Goal: Obtain resource: Download file/media

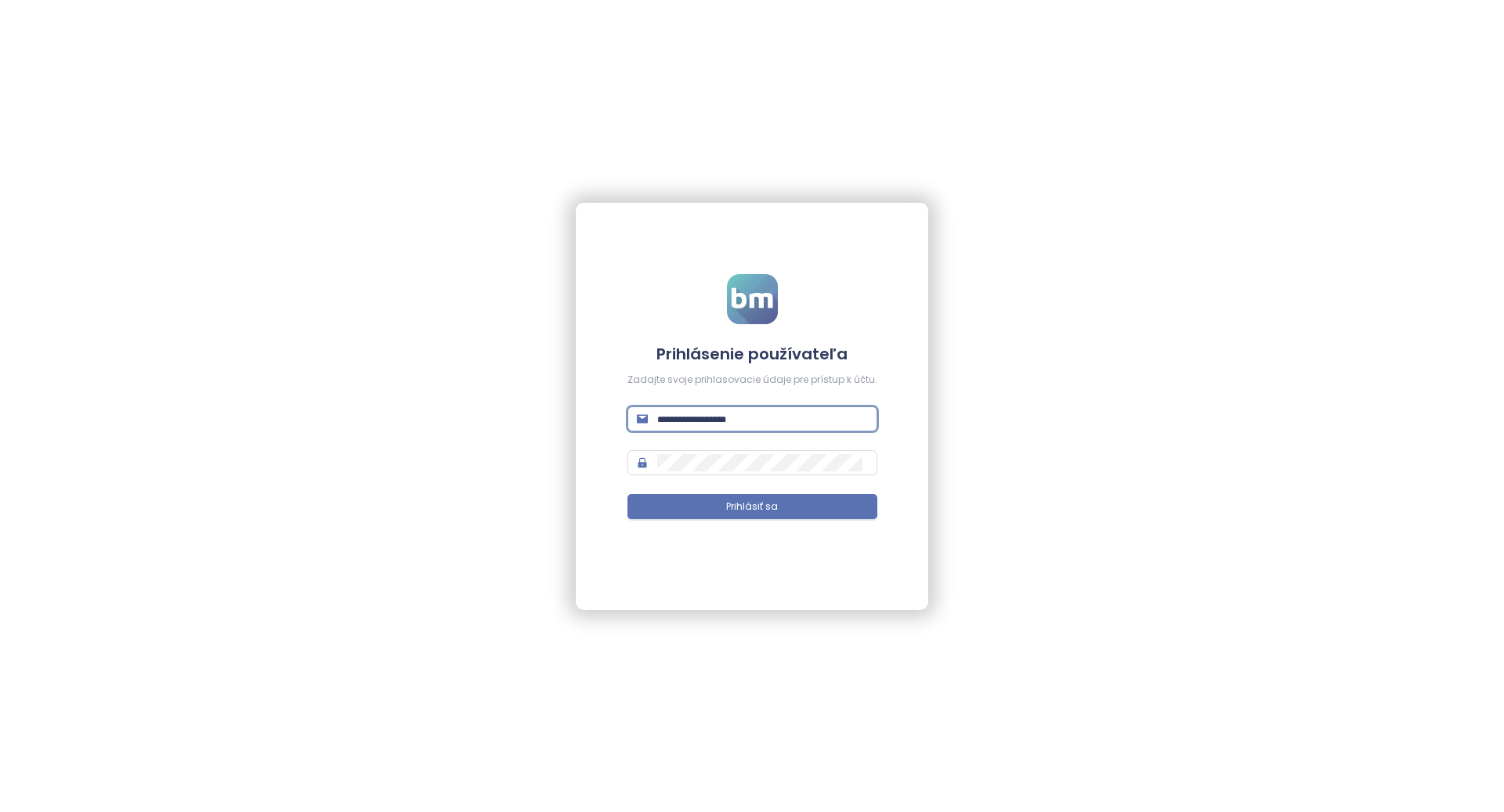
click at [797, 423] on input "text" at bounding box center [763, 419] width 211 height 17
click at [865, 516] on button "Prihlásiť sa" at bounding box center [752, 506] width 250 height 25
click at [828, 446] on form "**********" at bounding box center [752, 406] width 250 height 264
click at [836, 419] on input "**********" at bounding box center [763, 419] width 211 height 17
type input "**********"
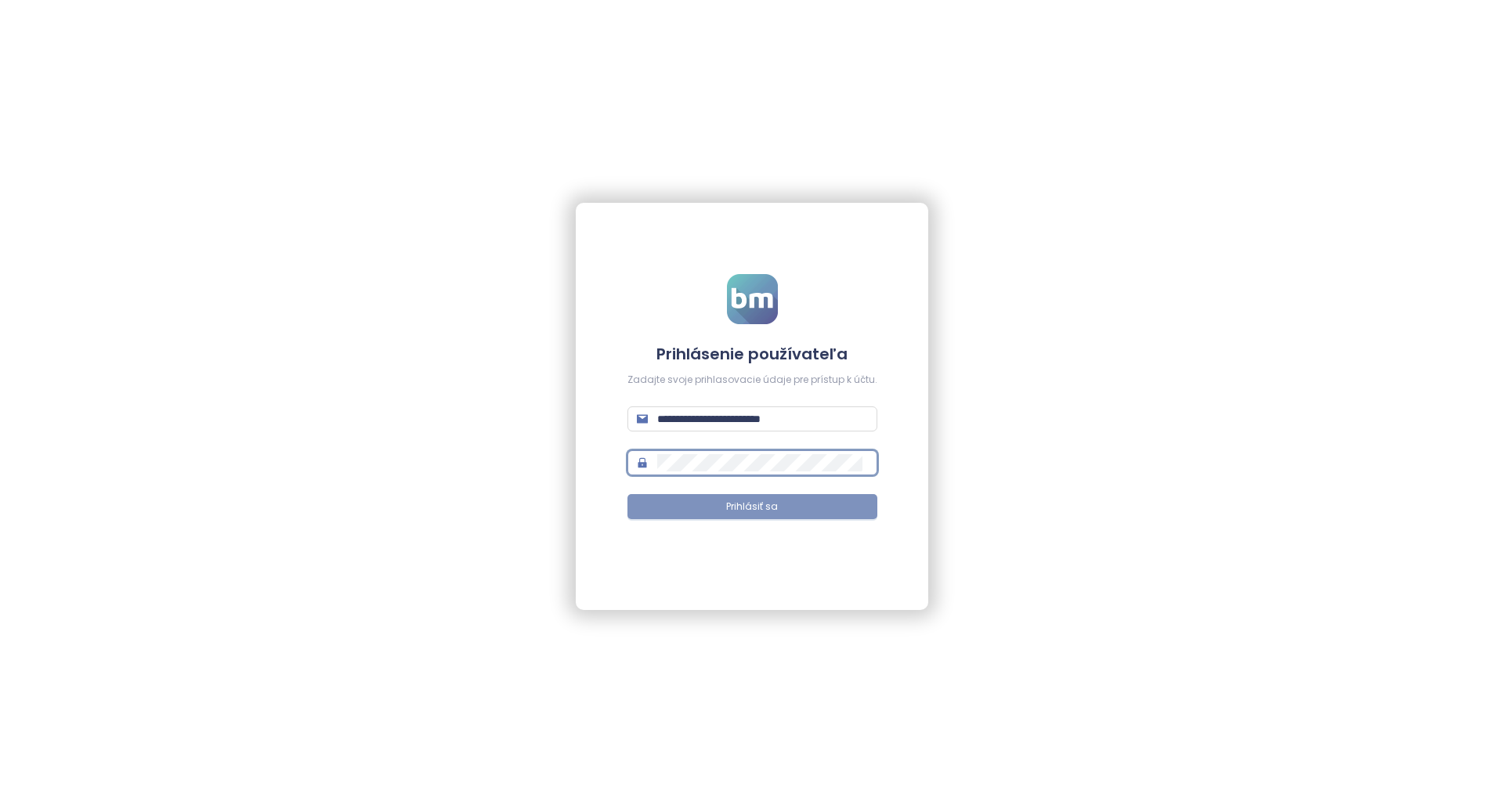
click at [759, 508] on span "Prihlásiť sa" at bounding box center [751, 507] width 51 height 15
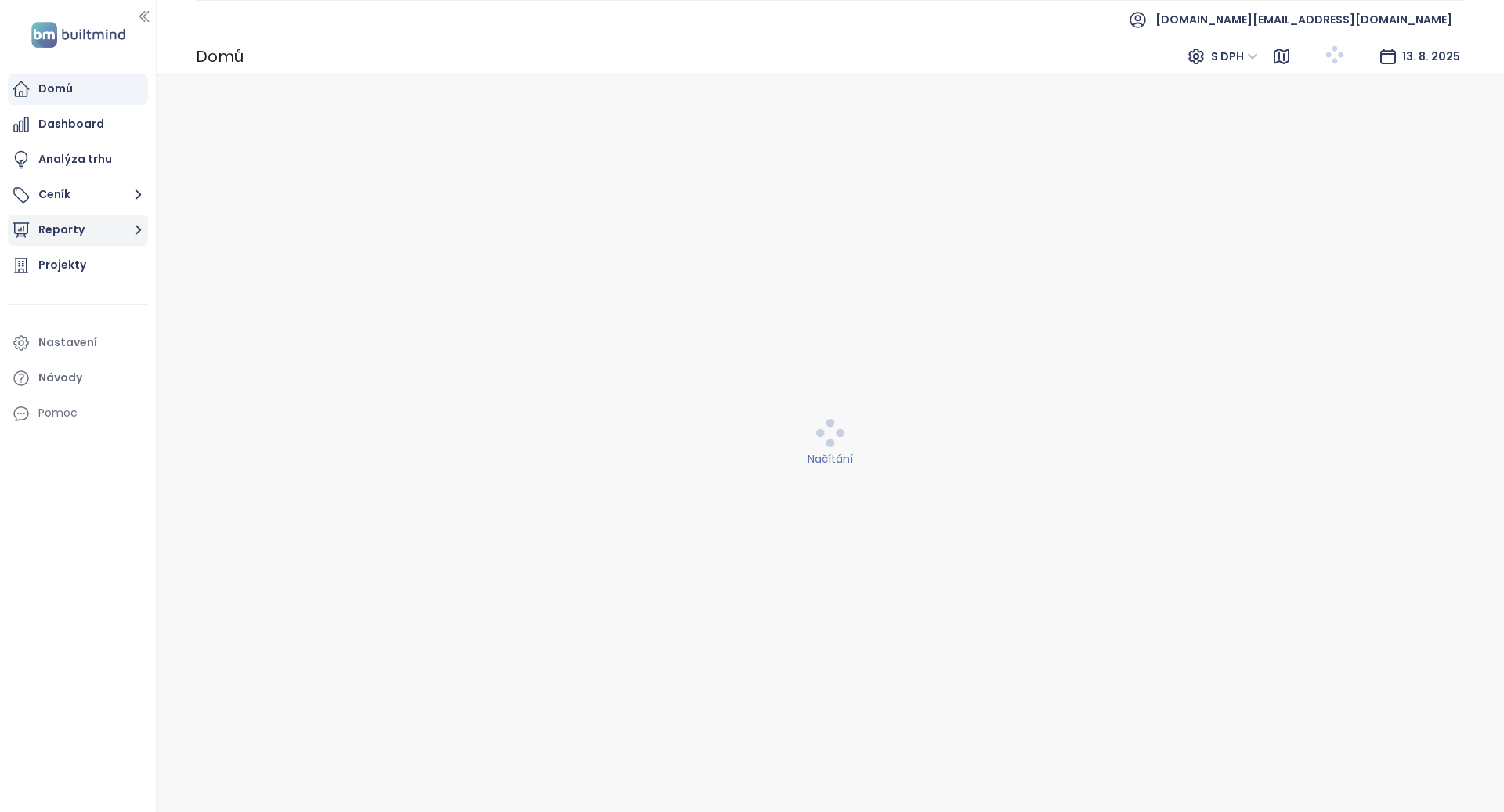
click at [120, 228] on button "Reporty" at bounding box center [78, 230] width 140 height 31
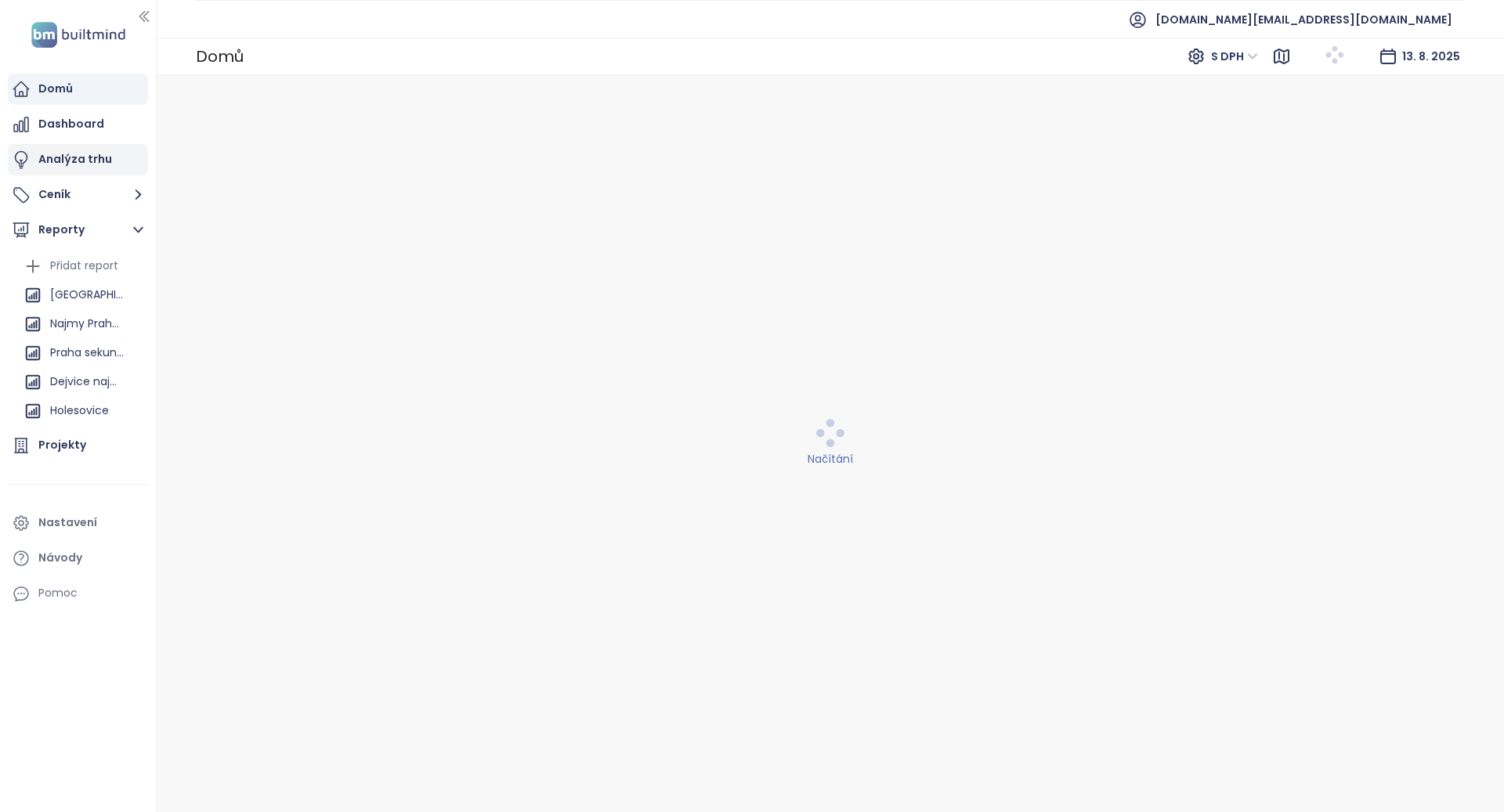
click at [102, 161] on div "Analýza trhu" at bounding box center [75, 159] width 73 height 20
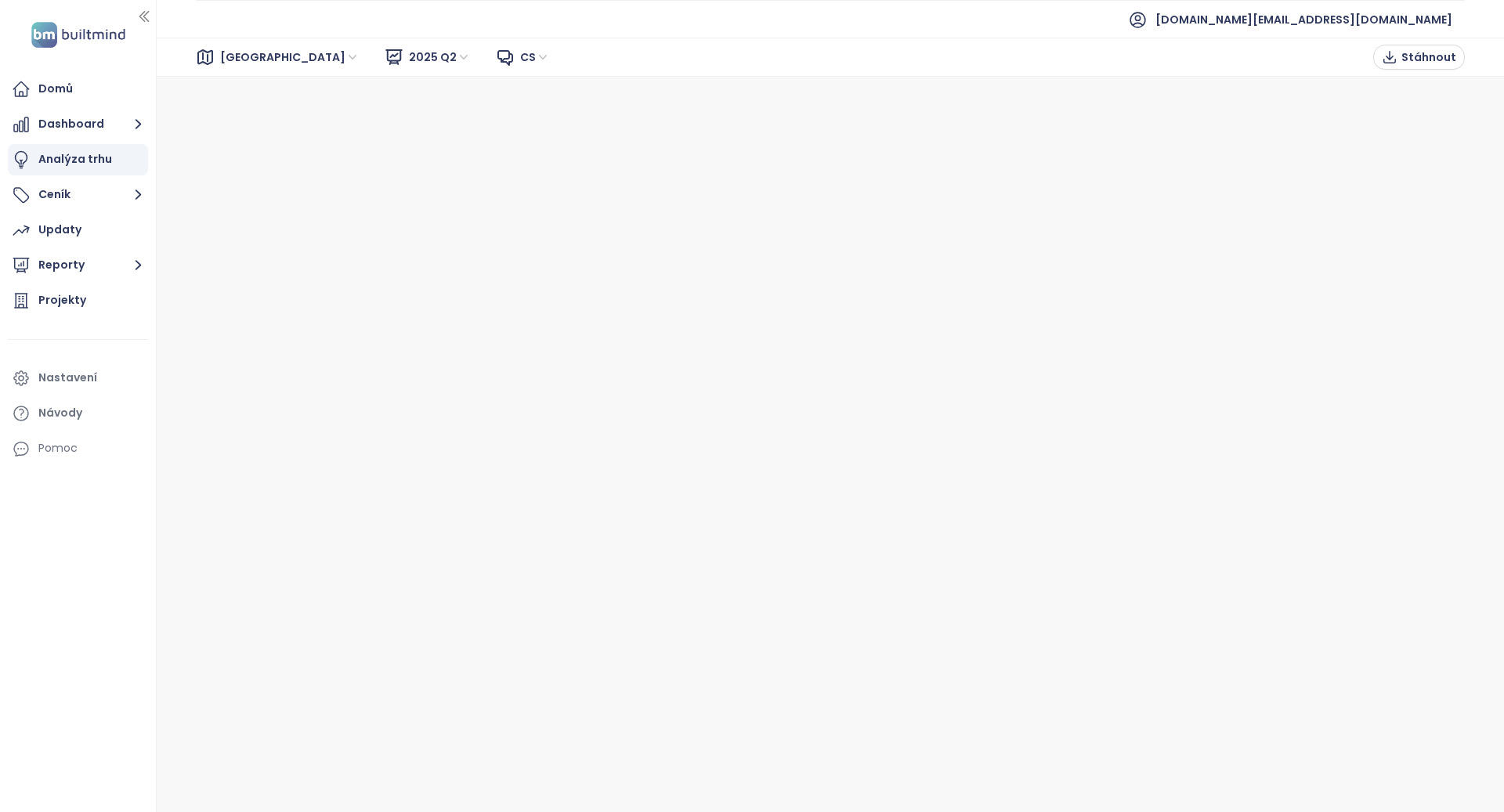
click at [520, 60] on span "cs" at bounding box center [535, 57] width 29 height 24
click at [520, 62] on span "cs" at bounding box center [535, 57] width 29 height 24
click at [256, 48] on span "[GEOGRAPHIC_DATA]" at bounding box center [290, 57] width 140 height 24
click at [259, 108] on div "[GEOGRAPHIC_DATA]" at bounding box center [290, 113] width 144 height 25
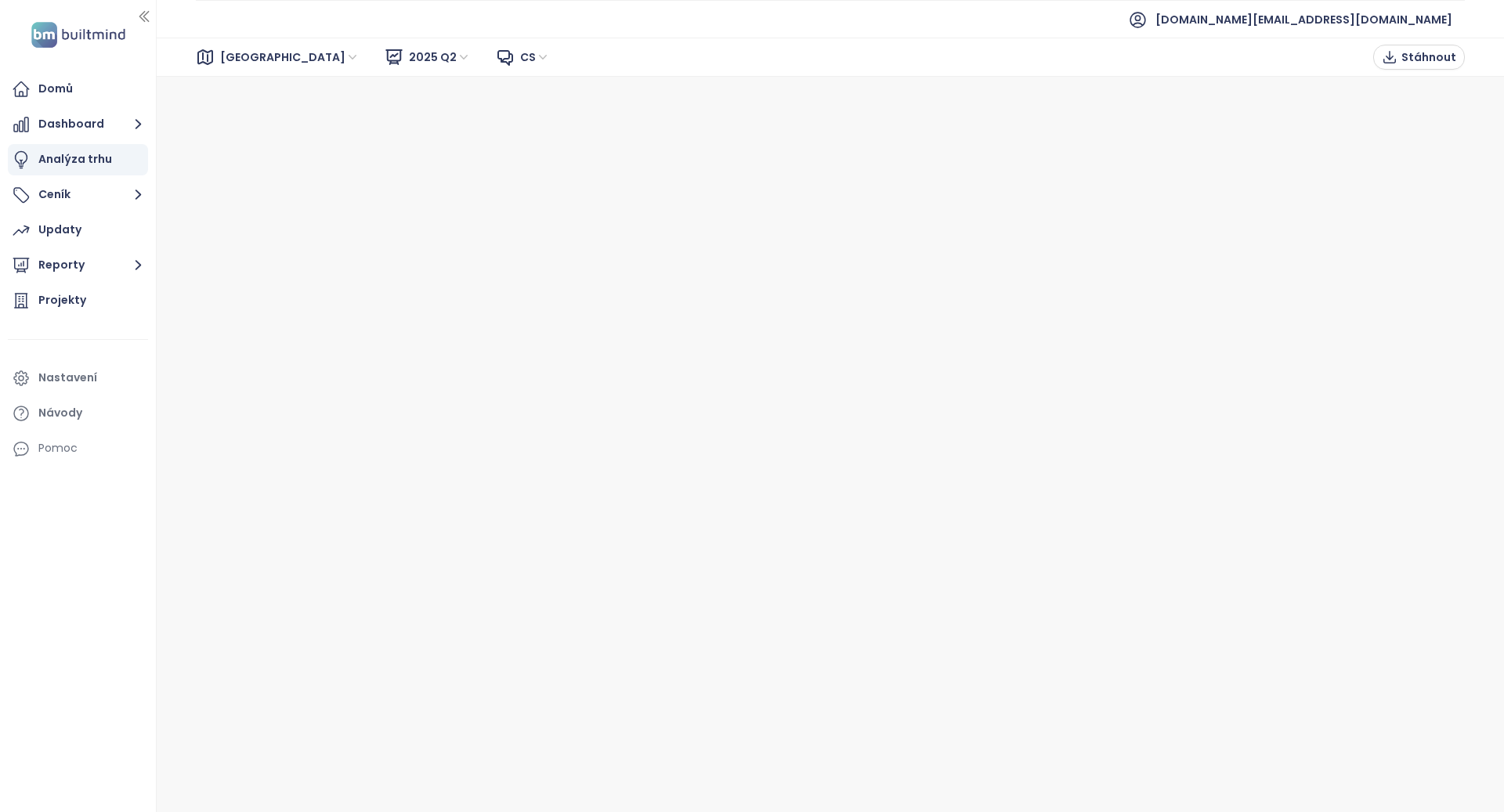
click at [412, 38] on div "[GEOGRAPHIC_DATA] 2025 Q2 cs Stáhnout" at bounding box center [830, 57] width 1347 height 39
click at [496, 47] on div "cs" at bounding box center [527, 57] width 64 height 25
click at [514, 55] on div "cs" at bounding box center [536, 57] width 45 height 25
click at [431, 118] on div "en" at bounding box center [440, 113] width 19 height 17
